Goal: Navigation & Orientation: Find specific page/section

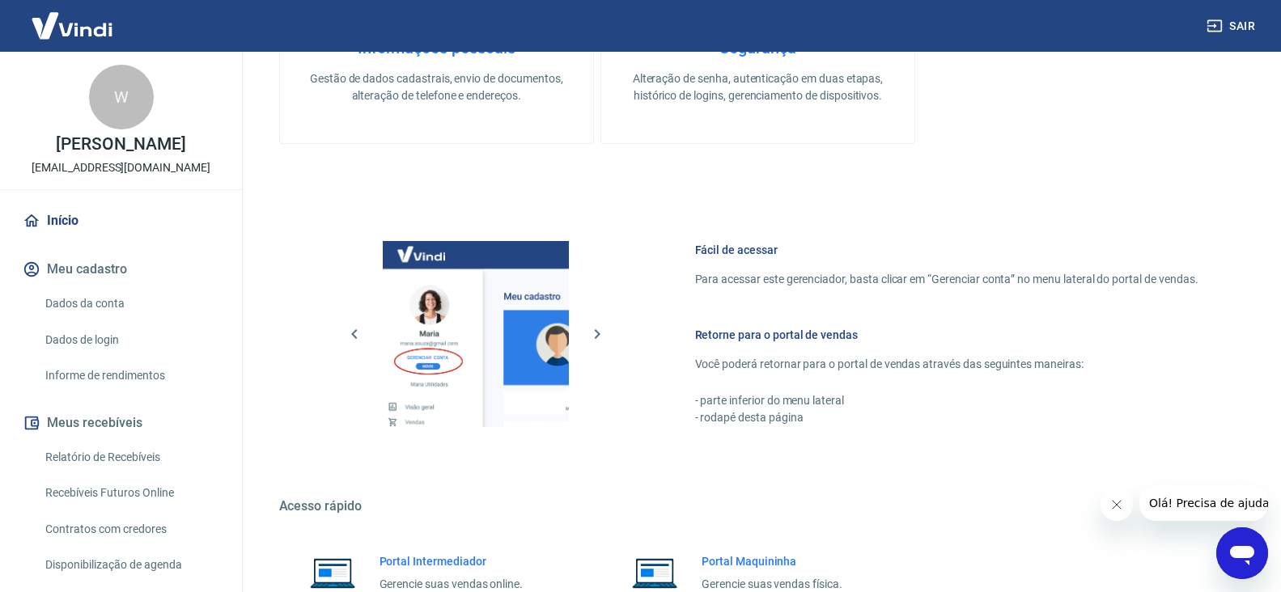
scroll to position [669, 0]
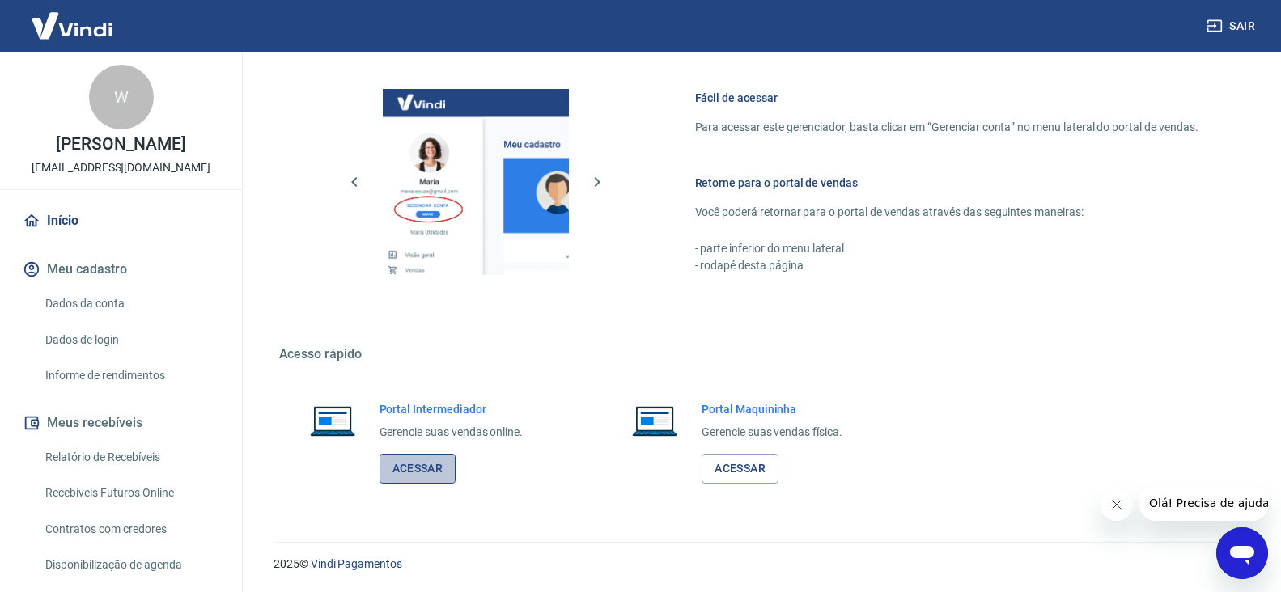
click at [408, 476] on link "Acessar" at bounding box center [418, 469] width 77 height 30
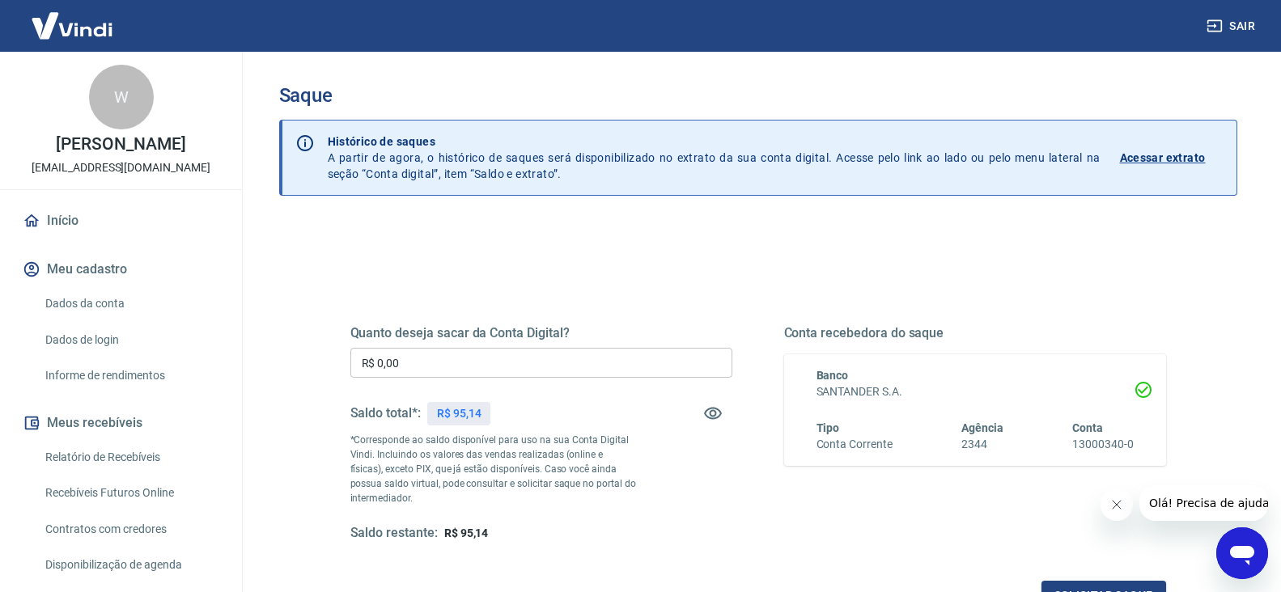
click at [93, 213] on link "Início" at bounding box center [120, 221] width 203 height 36
